Goal: Transaction & Acquisition: Book appointment/travel/reservation

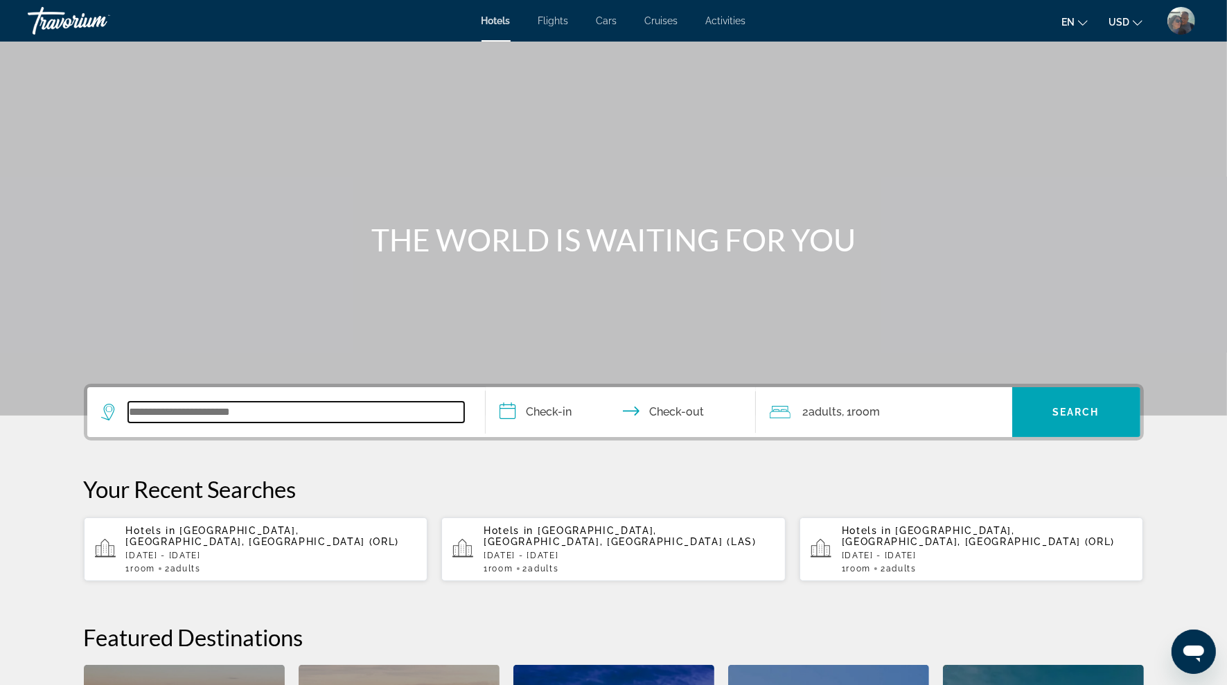
click at [211, 415] on input "Search widget" at bounding box center [296, 412] width 336 height 21
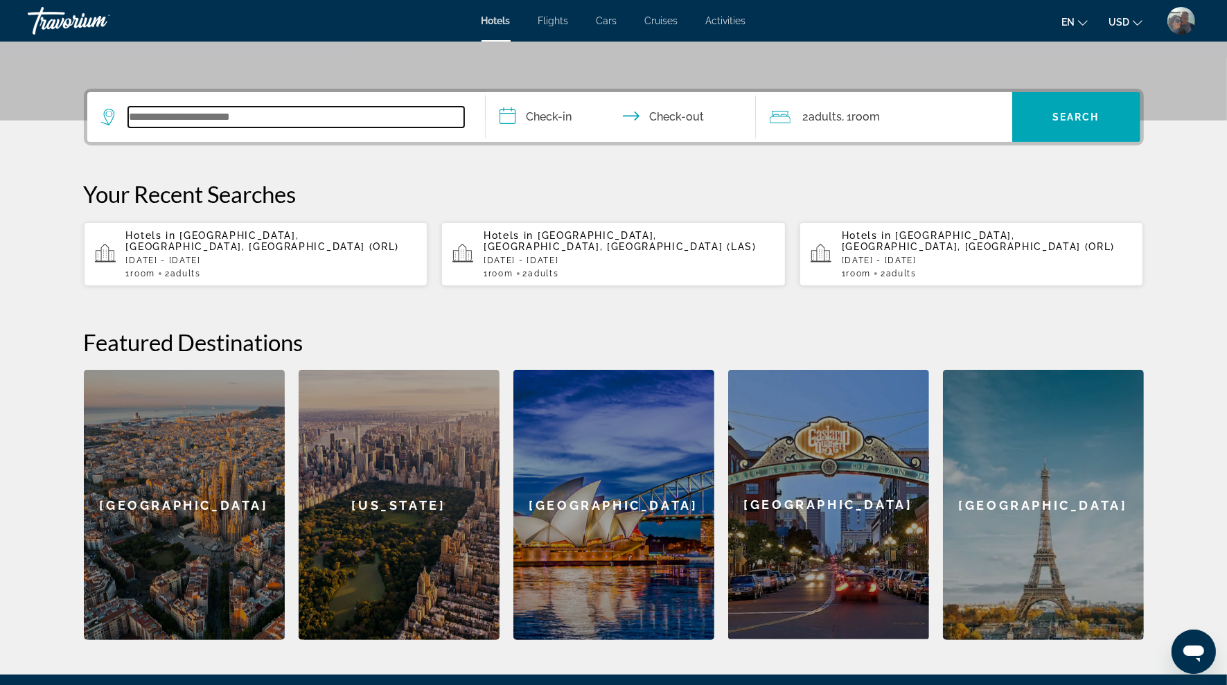
scroll to position [338, 0]
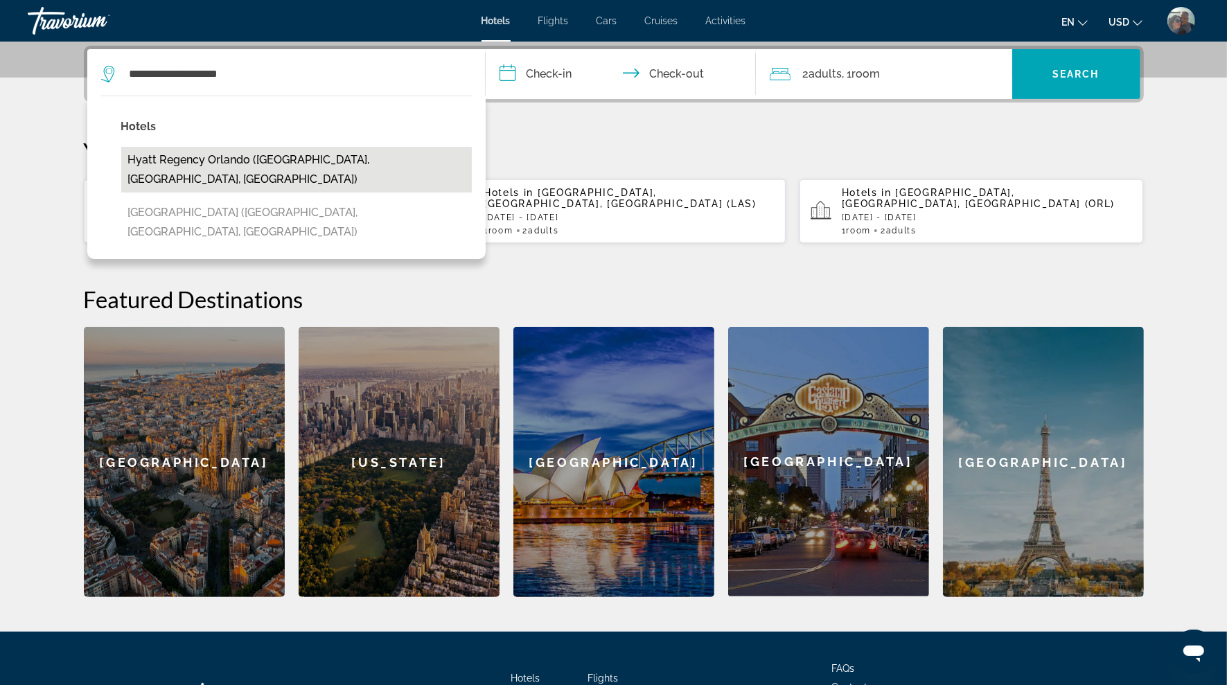
click at [189, 154] on button "Hyatt Regency Orlando ([GEOGRAPHIC_DATA], [GEOGRAPHIC_DATA], [GEOGRAPHIC_DATA])" at bounding box center [296, 170] width 350 height 46
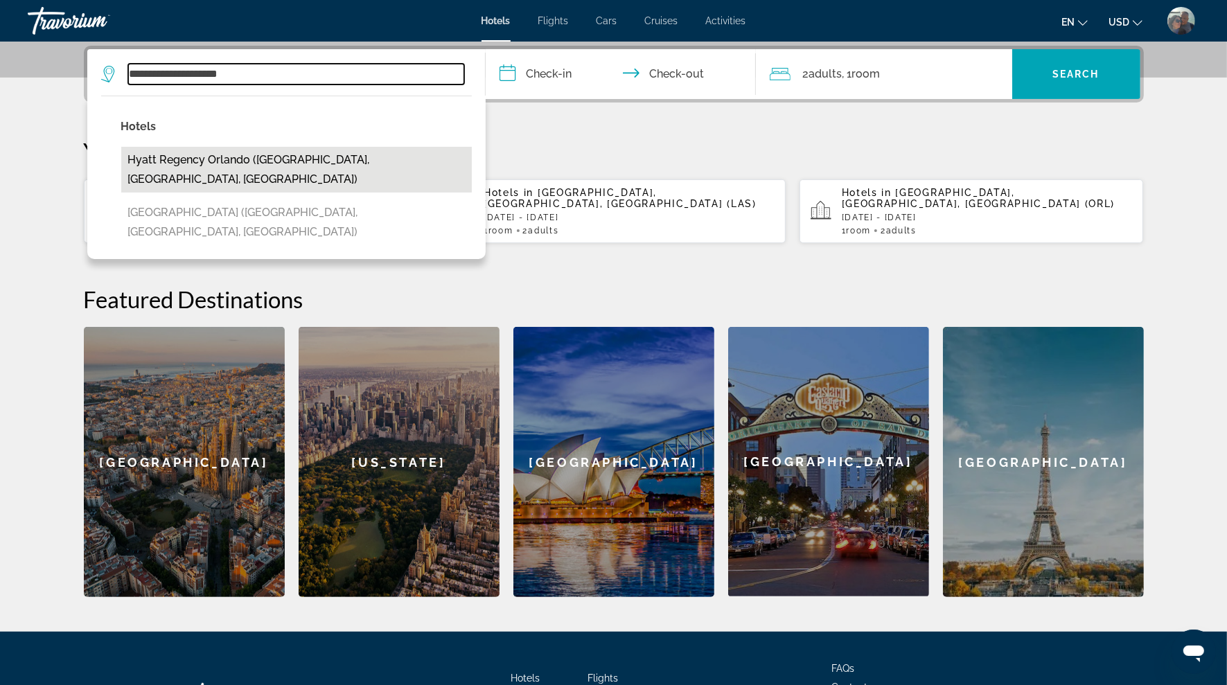
type input "**********"
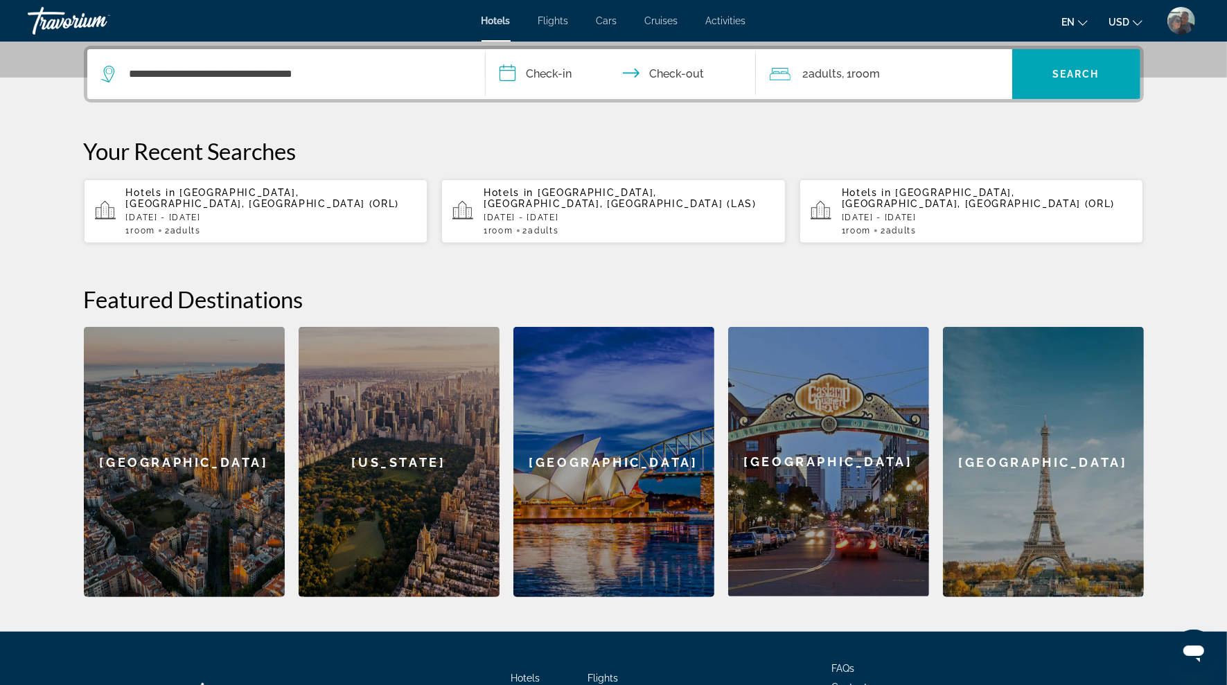
click at [550, 69] on input "**********" at bounding box center [623, 76] width 276 height 54
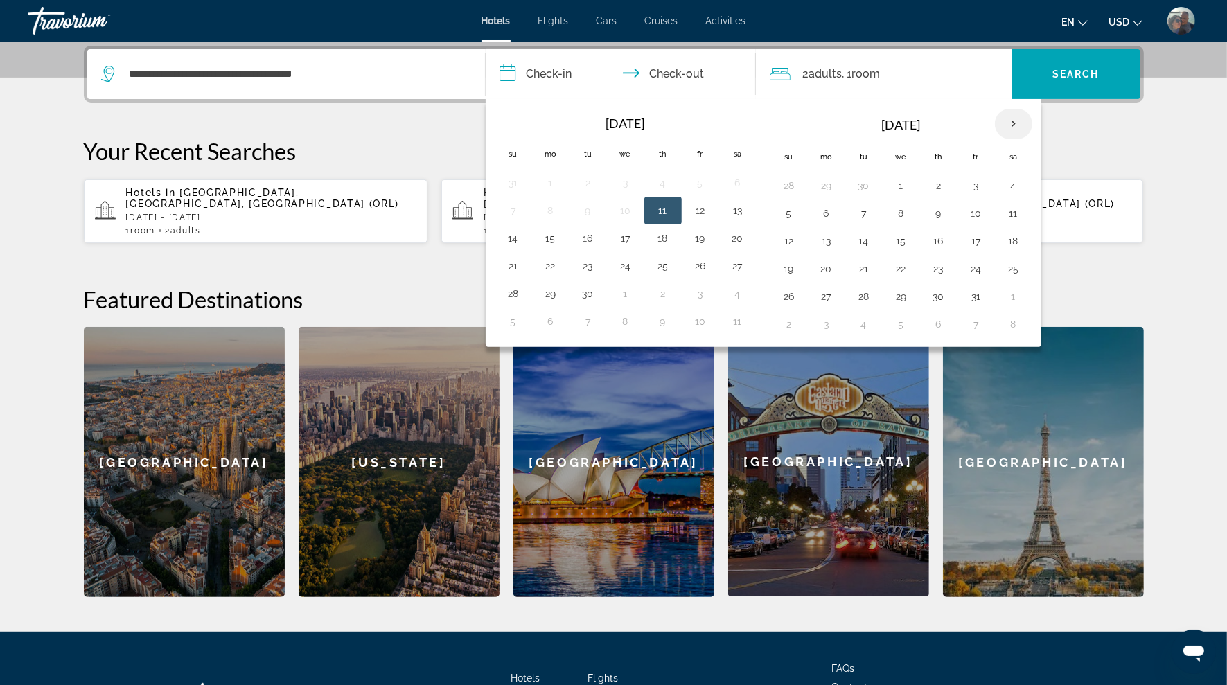
click at [1014, 123] on th "Next month" at bounding box center [1013, 124] width 37 height 30
click at [1011, 294] on button "28" at bounding box center [1013, 296] width 22 height 19
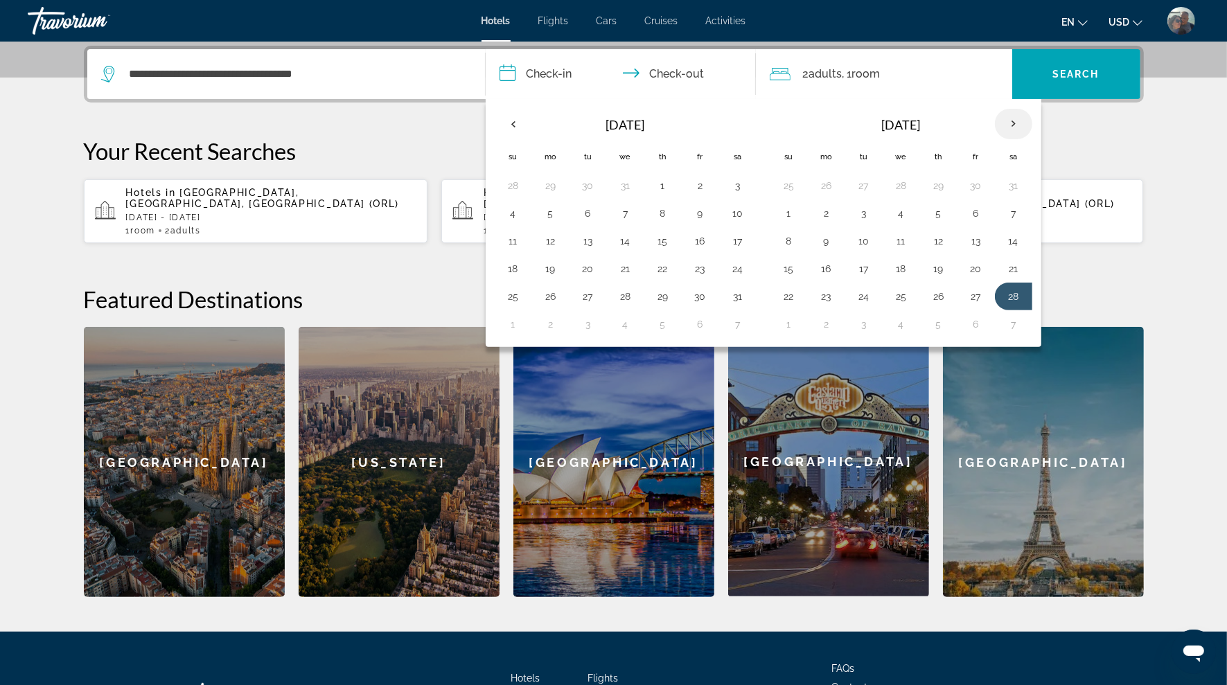
click at [1007, 125] on th "Next month" at bounding box center [1013, 124] width 37 height 30
click at [822, 208] on button "2" at bounding box center [826, 213] width 22 height 19
type input "**********"
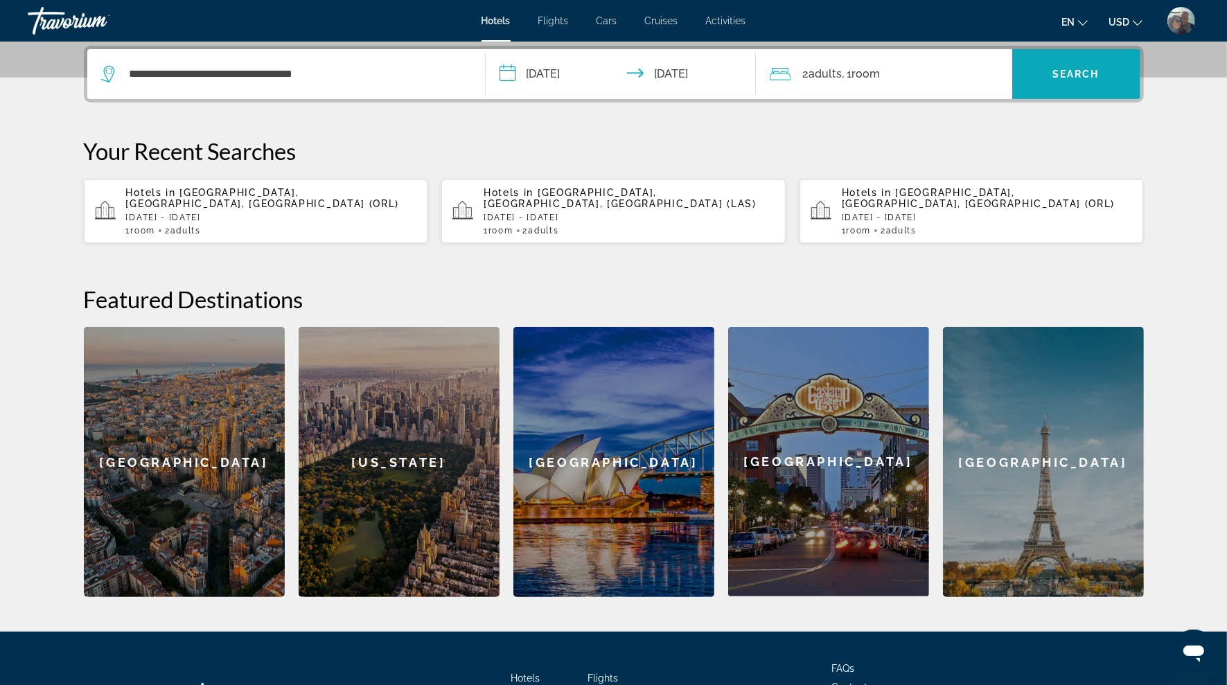
click at [1049, 71] on span "Search widget" at bounding box center [1076, 73] width 128 height 33
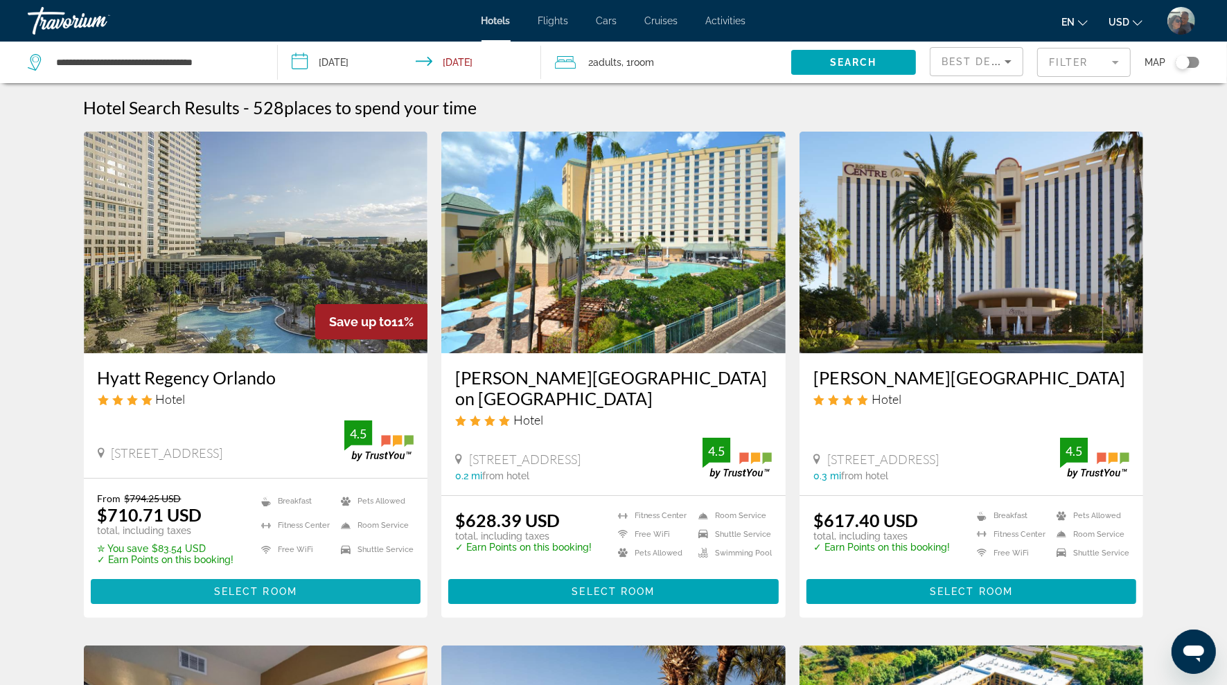
click at [276, 587] on span "Select Room" at bounding box center [255, 591] width 83 height 11
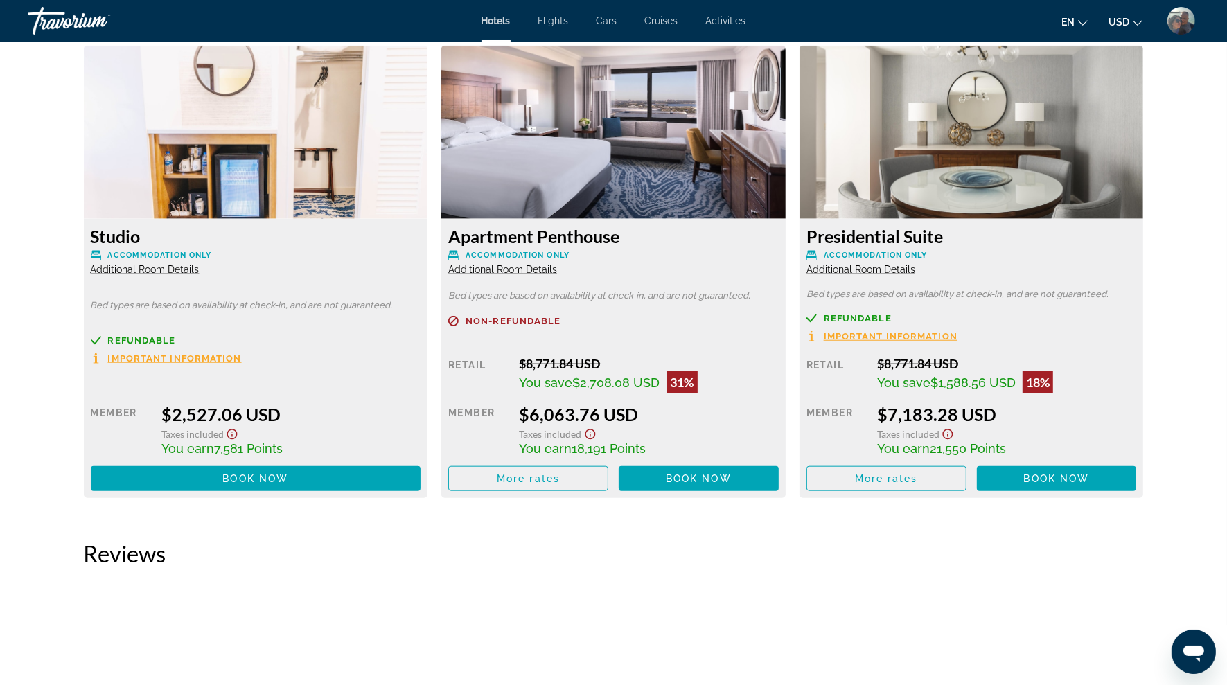
scroll to position [6064, 0]
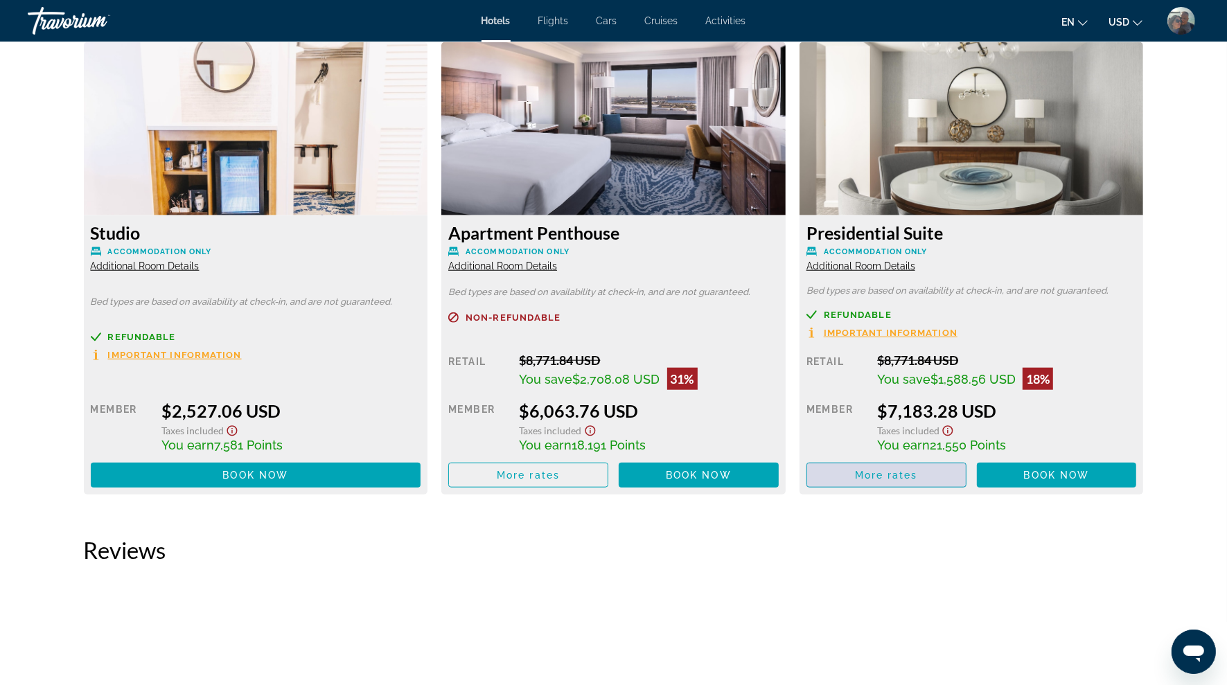
click at [890, 478] on span "More rates" at bounding box center [886, 475] width 63 height 11
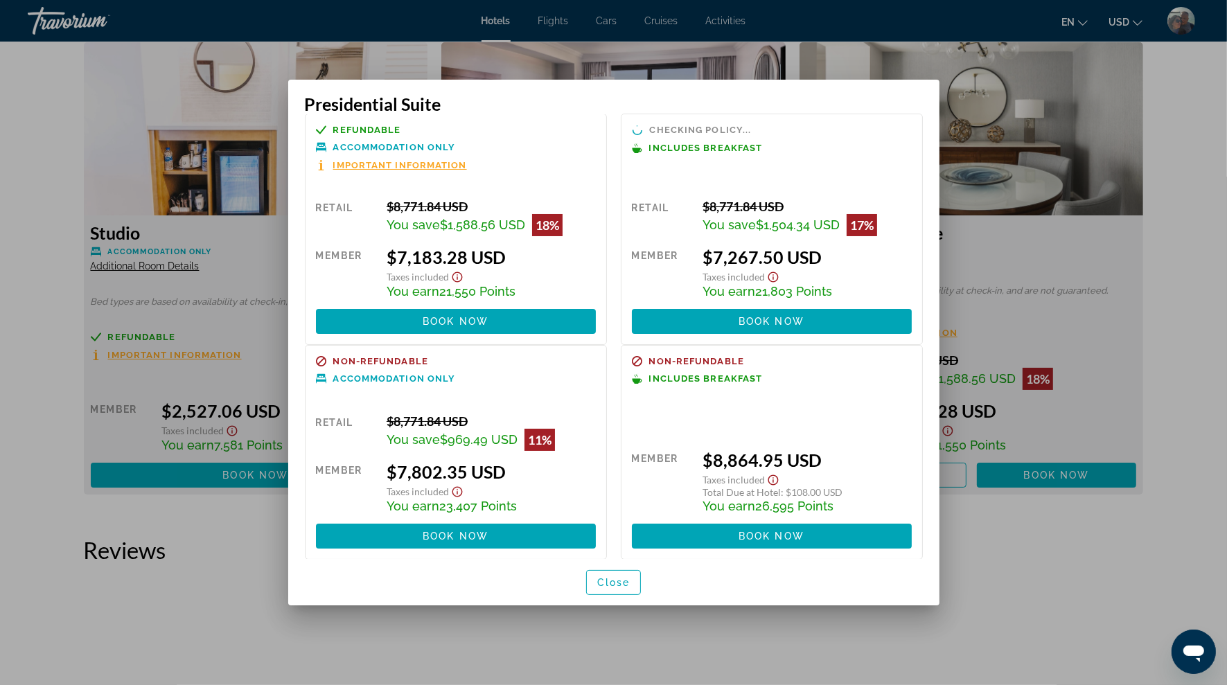
scroll to position [0, 0]
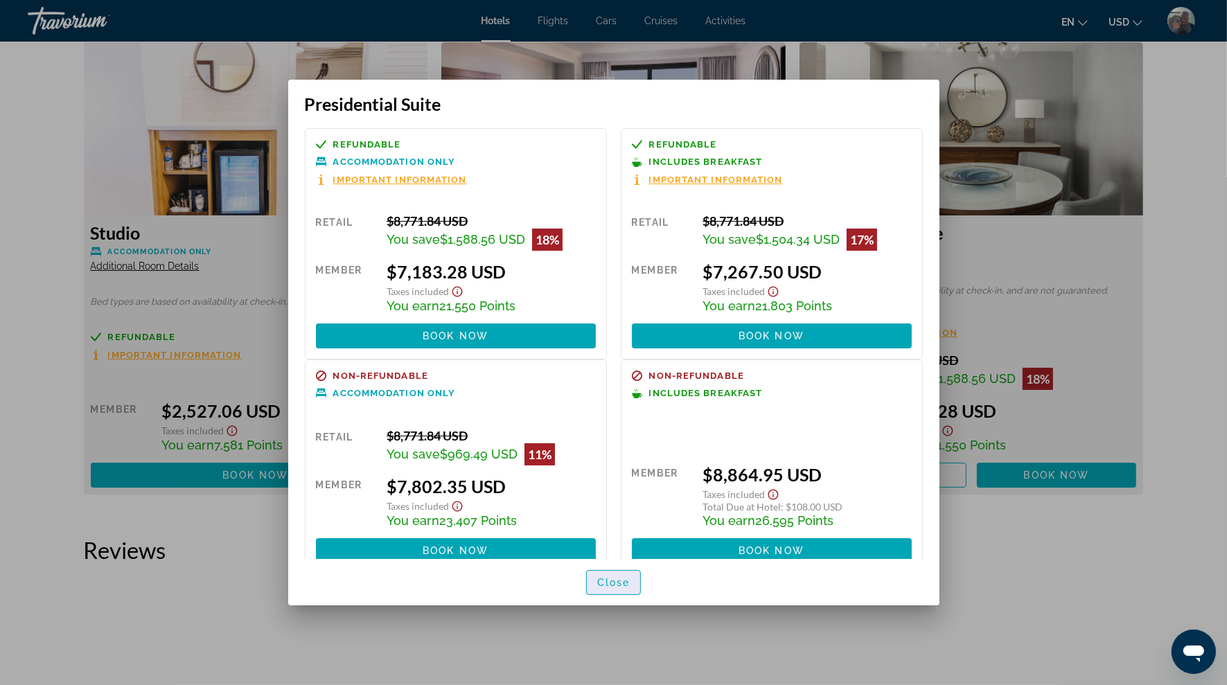
click at [623, 577] on span "Close" at bounding box center [613, 582] width 33 height 11
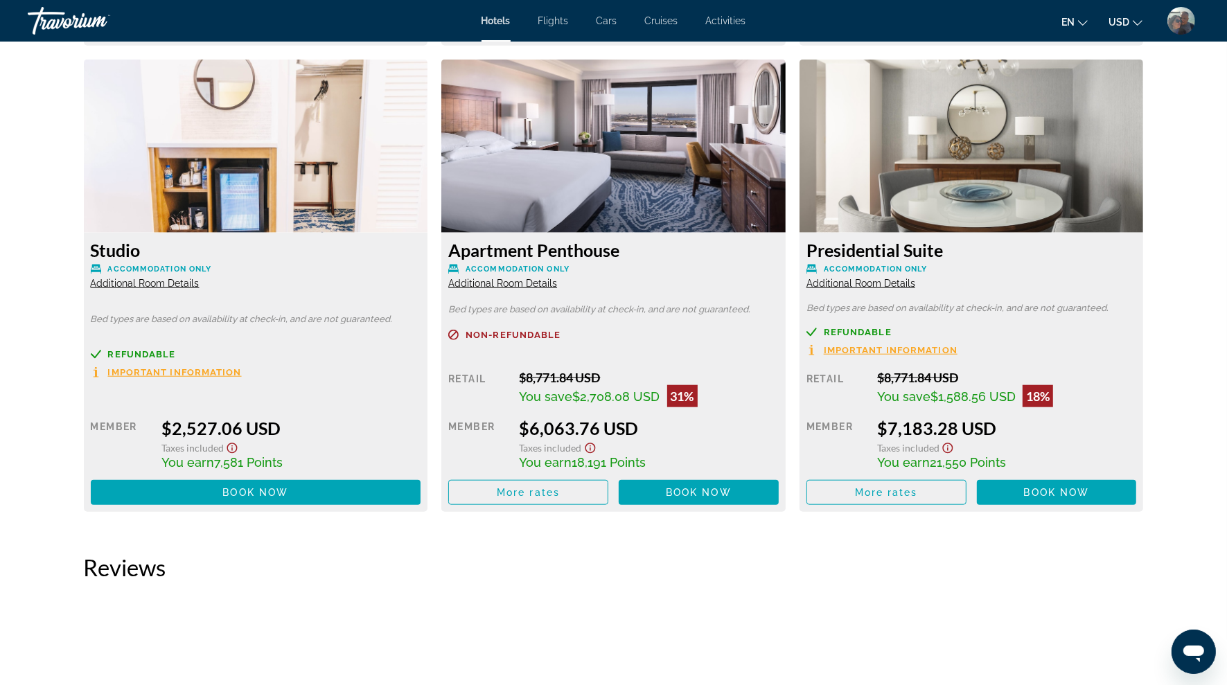
scroll to position [6025, 0]
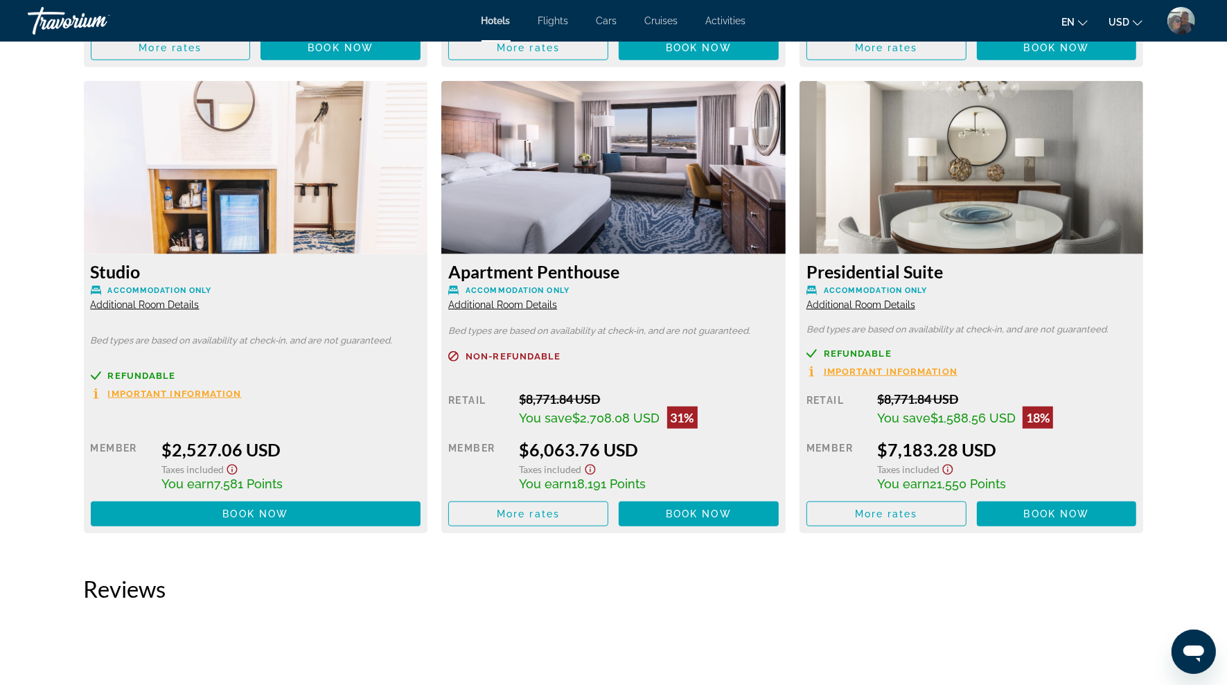
click at [873, 308] on span "Additional Room Details" at bounding box center [860, 304] width 109 height 11
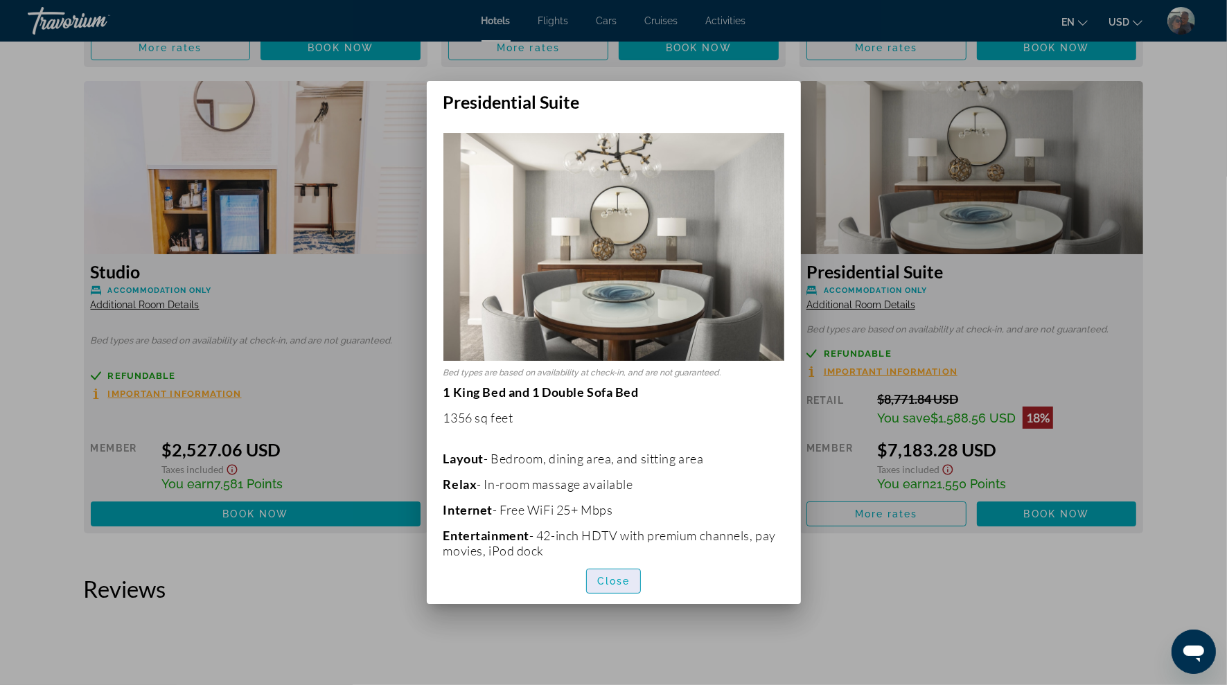
click at [615, 584] on span "Close" at bounding box center [613, 581] width 33 height 11
